Goal: Communication & Community: Share content

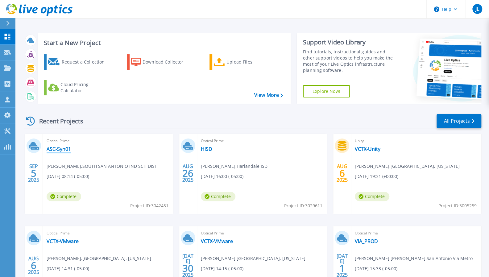
click at [62, 149] on link "ASC-Syn01" at bounding box center [59, 149] width 24 height 6
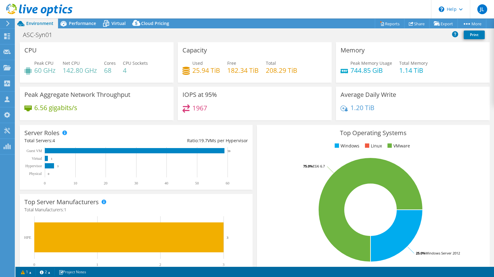
select select "USD"
click at [421, 23] on link "Share" at bounding box center [416, 24] width 25 height 10
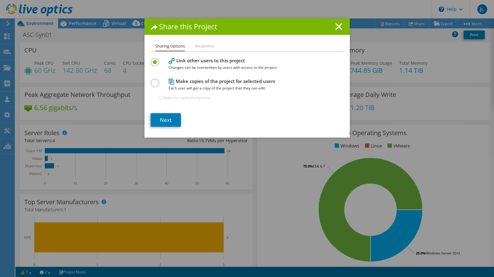
click at [210, 80] on h4 "Make copies of the project for selected users Each user will get a copy of the …" at bounding box center [246, 85] width 154 height 14
click at [155, 80] on label at bounding box center [156, 80] width 11 height 2
click at [0, 0] on input "radio" at bounding box center [0, 0] width 0 height 0
click at [200, 47] on li "Recipients" at bounding box center [204, 47] width 19 height 8
click at [169, 117] on link "Next" at bounding box center [166, 120] width 30 height 14
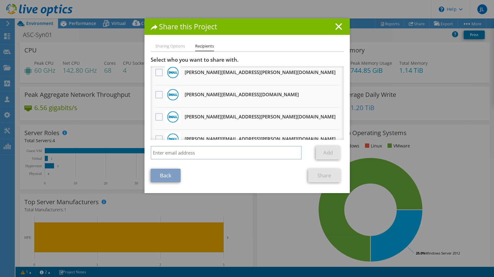
scroll to position [154, 0]
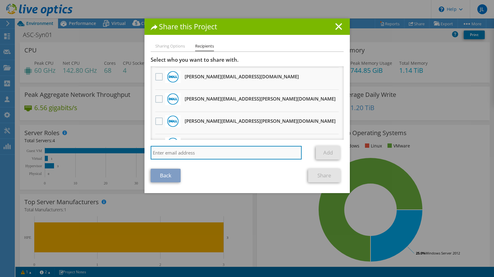
click at [192, 150] on input "search" at bounding box center [226, 153] width 151 height 14
type input "[EMAIL_ADDRESS][DOMAIN_NAME]"
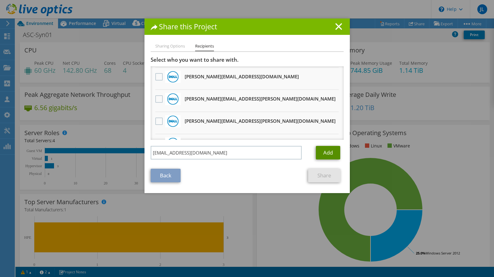
click at [325, 152] on link "Add" at bounding box center [328, 153] width 24 height 14
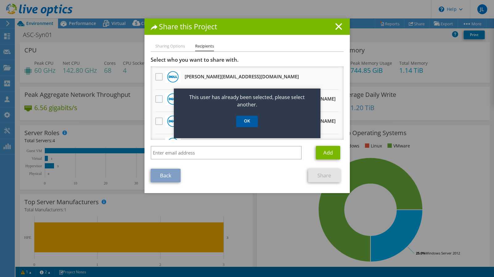
click at [254, 123] on link "OK" at bounding box center [247, 121] width 22 height 11
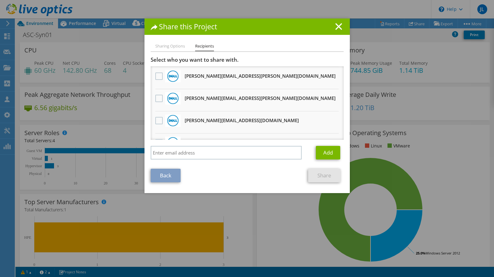
scroll to position [0, 0]
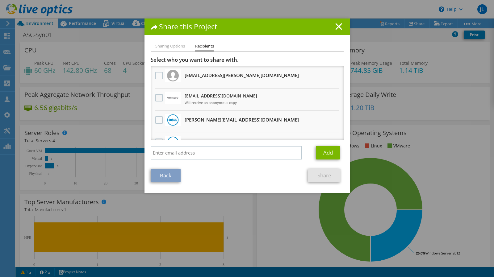
click at [156, 98] on label at bounding box center [159, 97] width 9 height 7
click at [0, 0] on input "checkbox" at bounding box center [0, 0] width 0 height 0
click at [324, 177] on link "Share" at bounding box center [324, 176] width 32 height 14
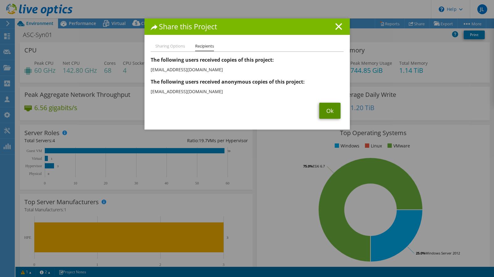
click at [330, 111] on link "Ok" at bounding box center [329, 111] width 21 height 16
